Goal: Task Accomplishment & Management: Manage account settings

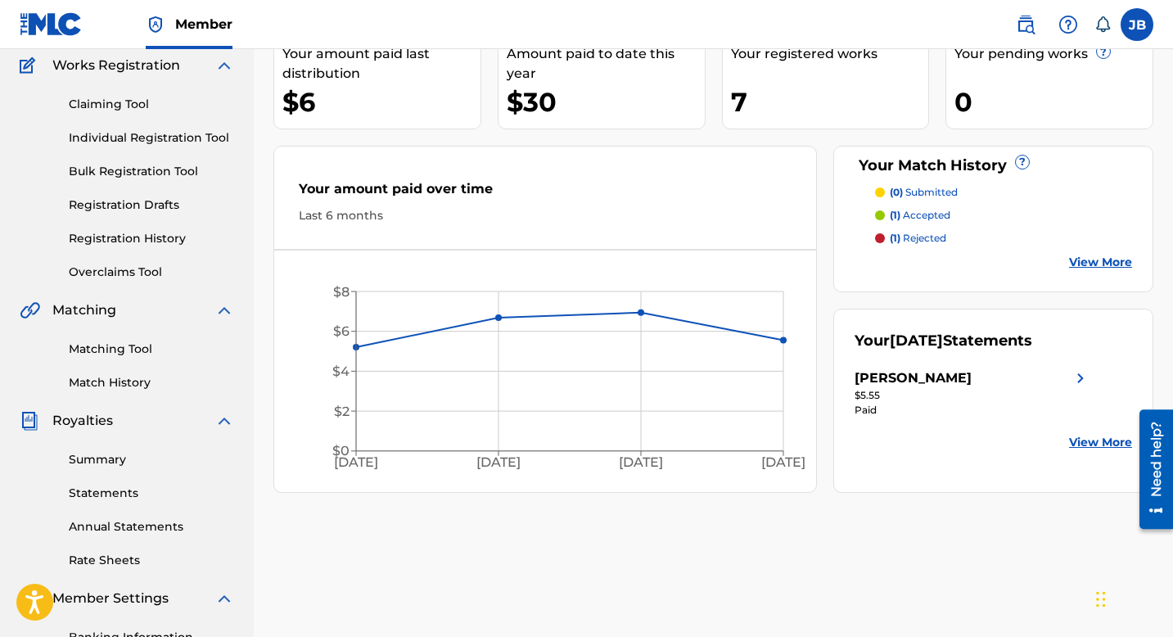
scroll to position [378, 0]
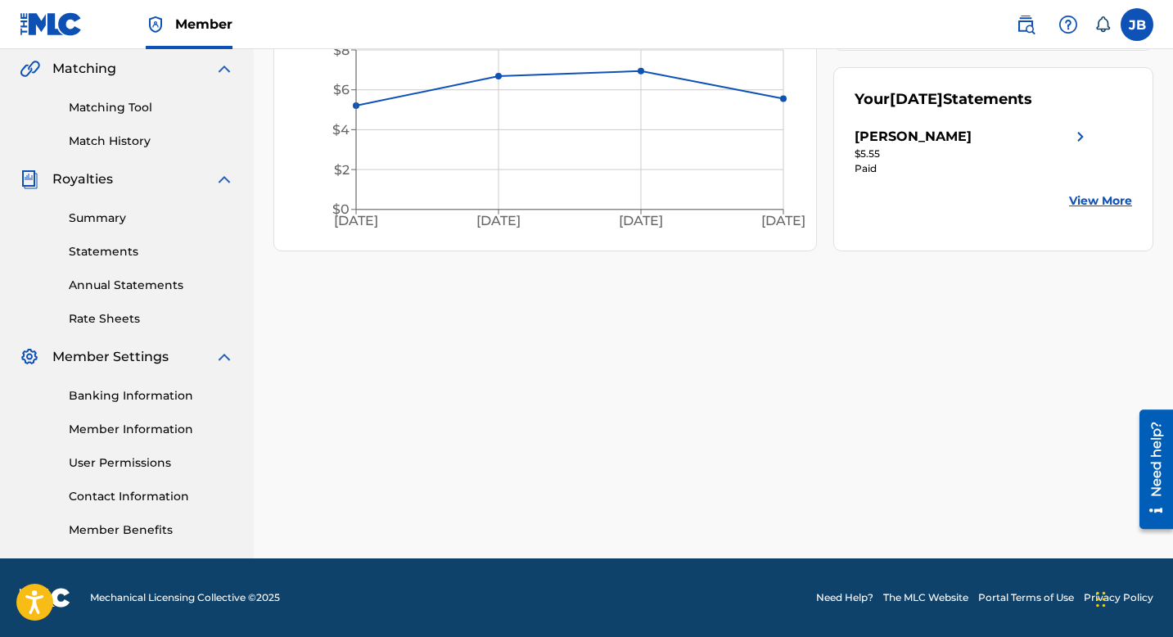
click at [142, 395] on link "Banking Information" at bounding box center [151, 395] width 165 height 17
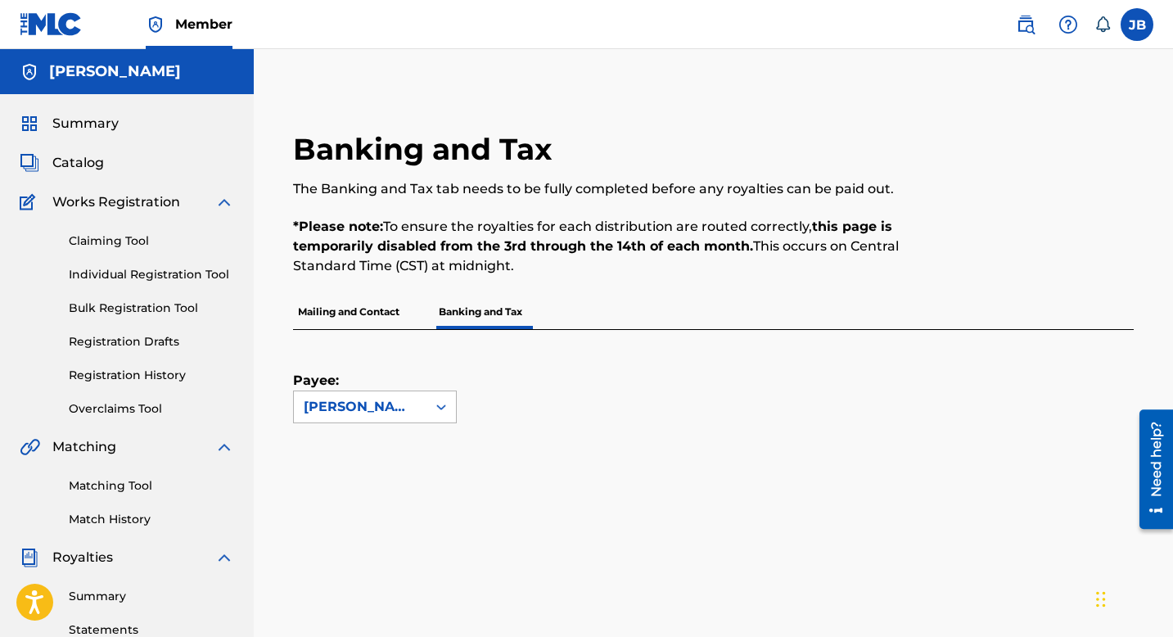
click at [428, 415] on div at bounding box center [440, 406] width 29 height 29
click at [412, 437] on div "[PERSON_NAME]" at bounding box center [375, 443] width 162 height 41
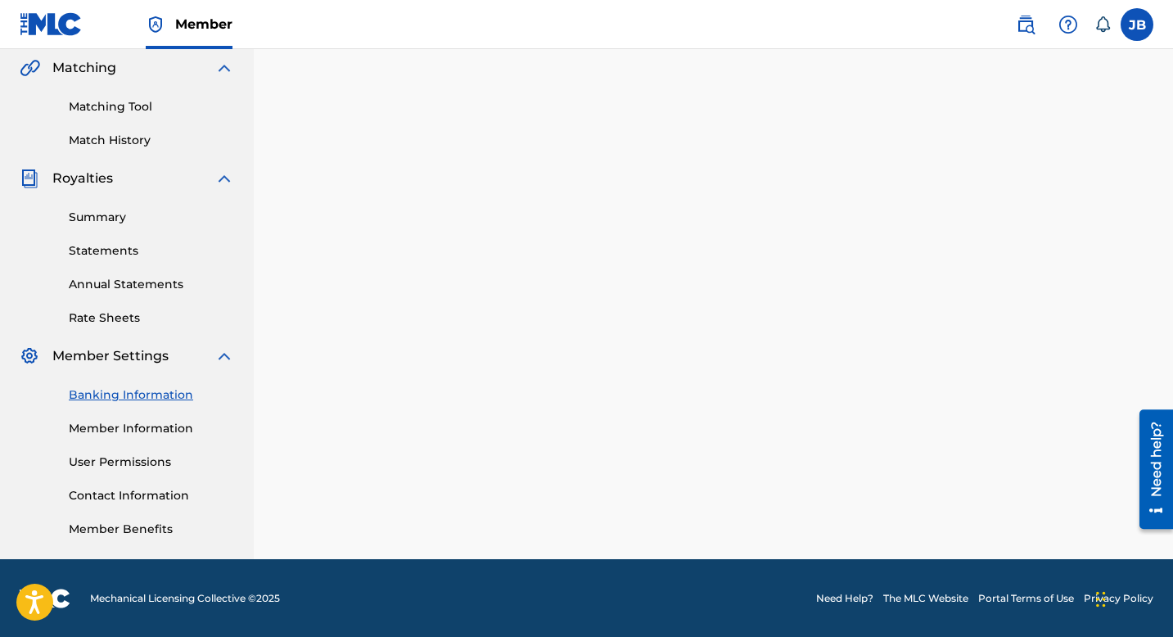
scroll to position [378, 0]
